Goal: Transaction & Acquisition: Subscribe to service/newsletter

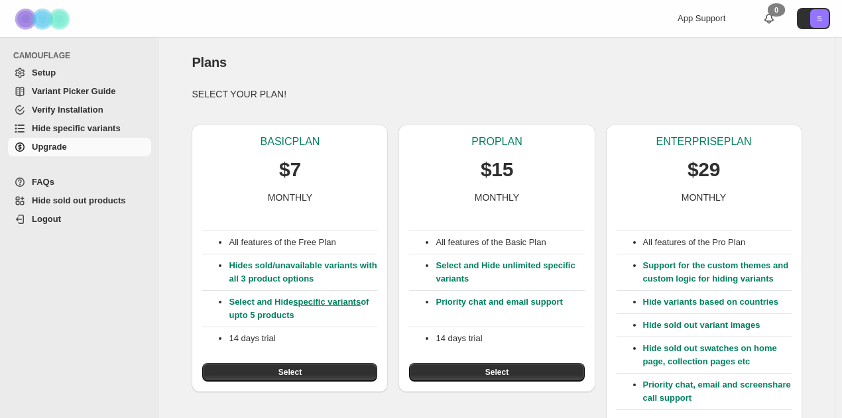
scroll to position [66, 0]
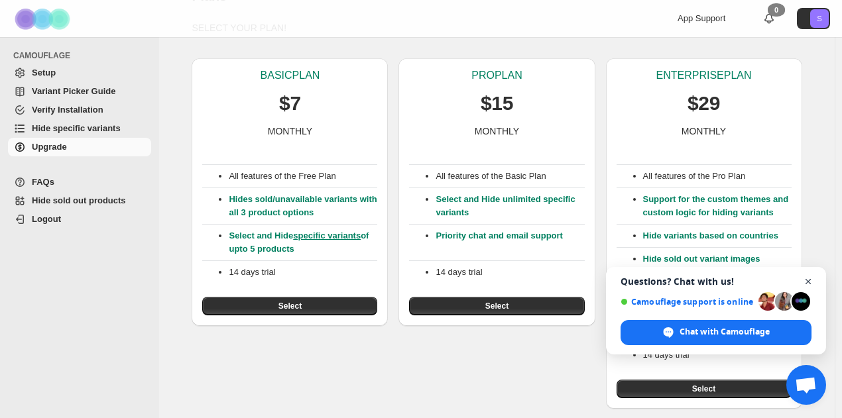
click at [807, 284] on span "Close chat" at bounding box center [808, 282] width 17 height 17
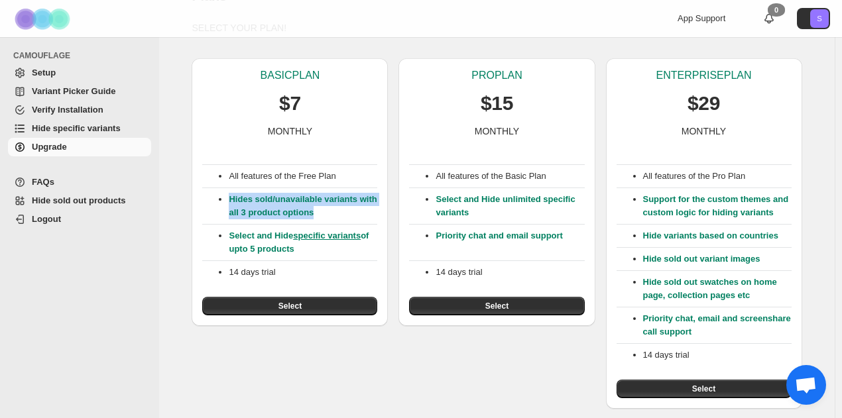
drag, startPoint x: 225, startPoint y: 200, endPoint x: 348, endPoint y: 214, distance: 123.5
click at [348, 214] on ul "Hides sold/unavailable variants with all 3 product options" at bounding box center [289, 206] width 175 height 27
click at [348, 214] on p "Hides sold/unavailable variants with all 3 product options" at bounding box center [303, 206] width 148 height 27
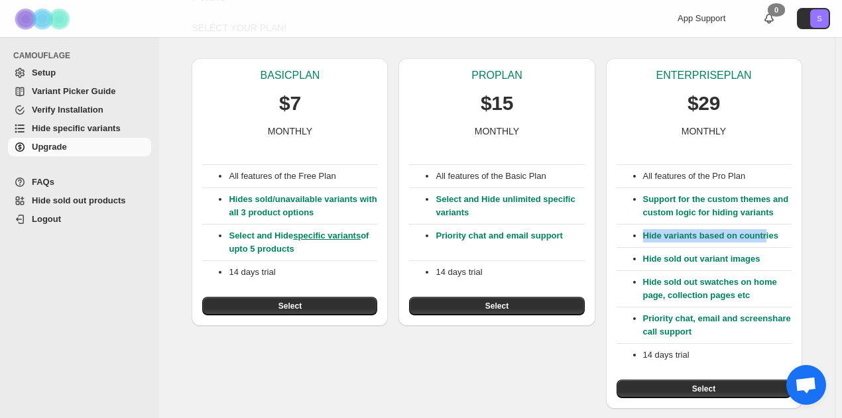
drag, startPoint x: 648, startPoint y: 237, endPoint x: 774, endPoint y: 239, distance: 125.3
click at [774, 239] on p "Hide variants based on countries" at bounding box center [717, 235] width 148 height 13
click at [695, 390] on button "Select" at bounding box center [704, 389] width 175 height 19
